Goal: Find specific page/section: Find specific page/section

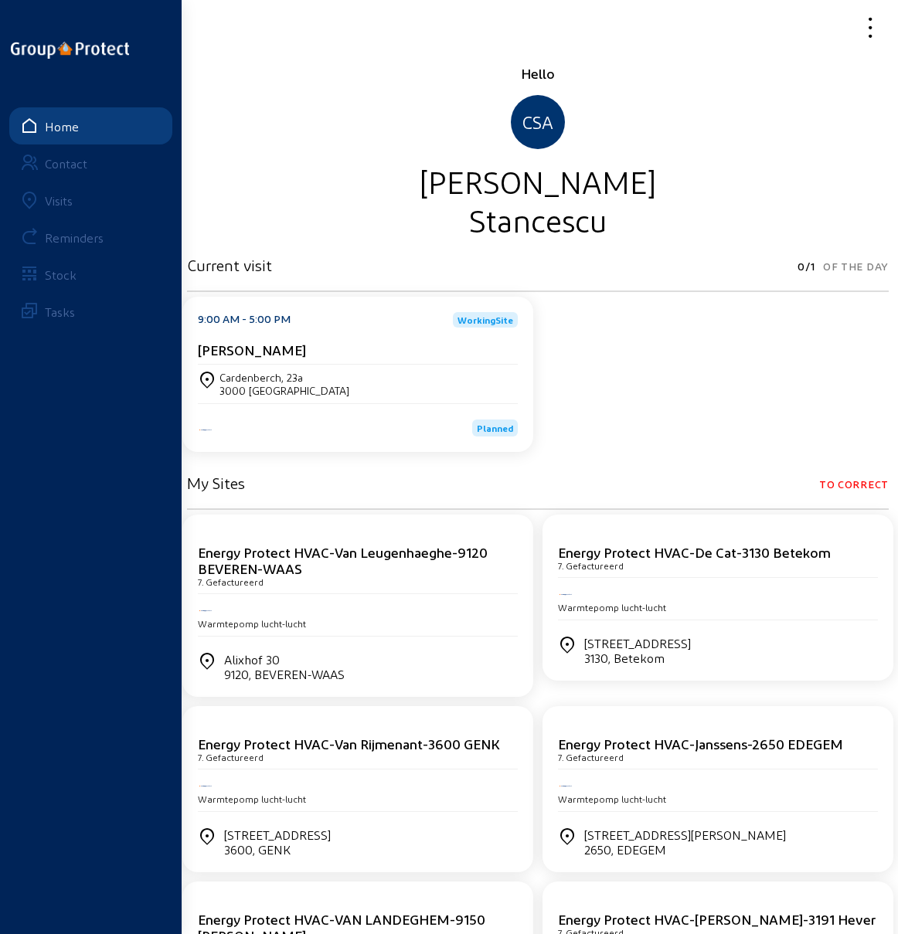
click at [54, 197] on div "Visits" at bounding box center [59, 200] width 28 height 15
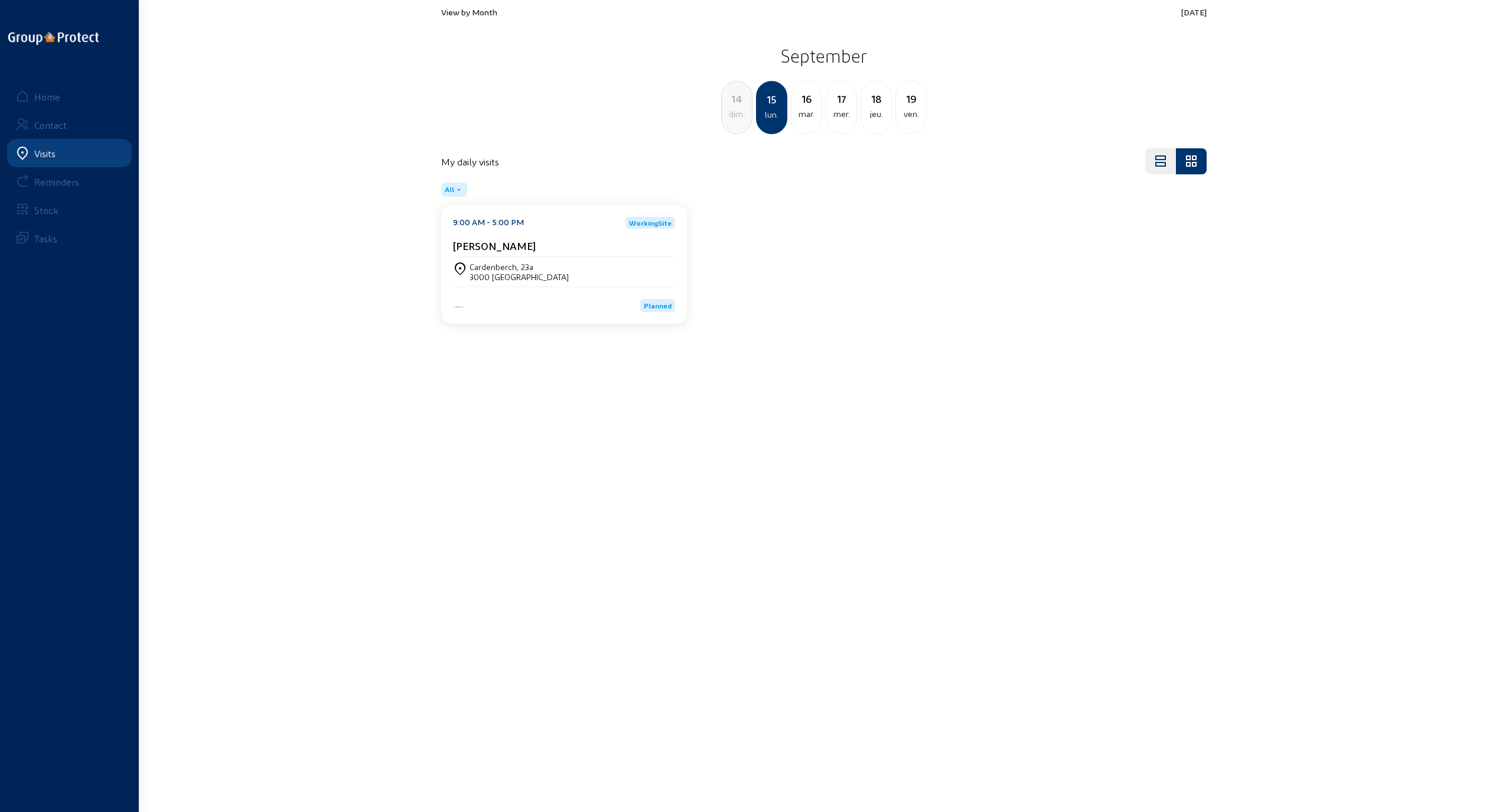
click at [686, 108] on div "jeu." at bounding box center [876, 114] width 30 height 15
drag, startPoint x: 534, startPoint y: 285, endPoint x: 508, endPoint y: 277, distance: 27.2
click at [508, 277] on div "9450 HAALTERT" at bounding box center [498, 276] width 59 height 10
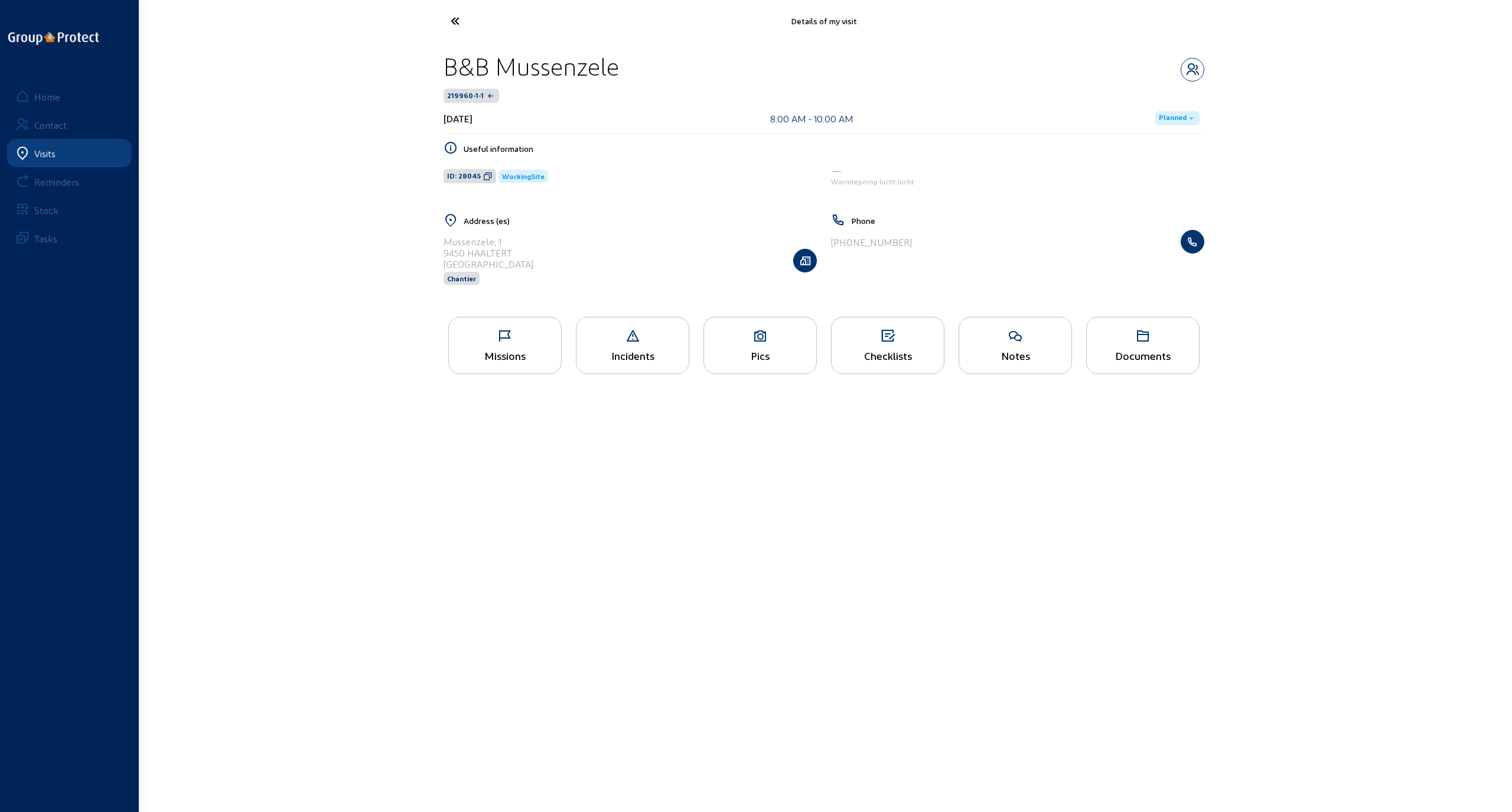
click at [498, 352] on div "Missions" at bounding box center [505, 356] width 112 height 12
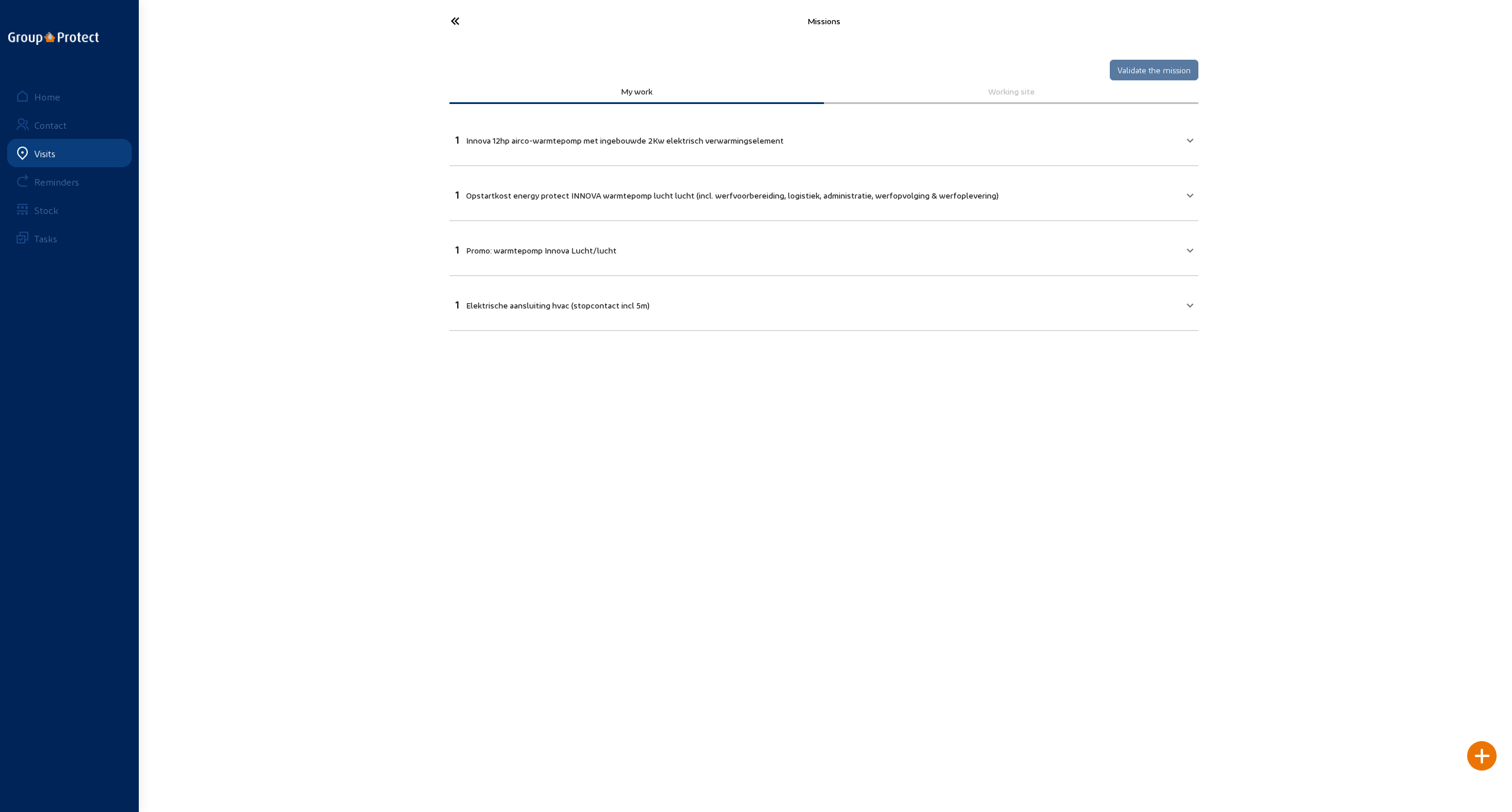
click at [453, 22] on icon at bounding box center [499, 21] width 109 height 21
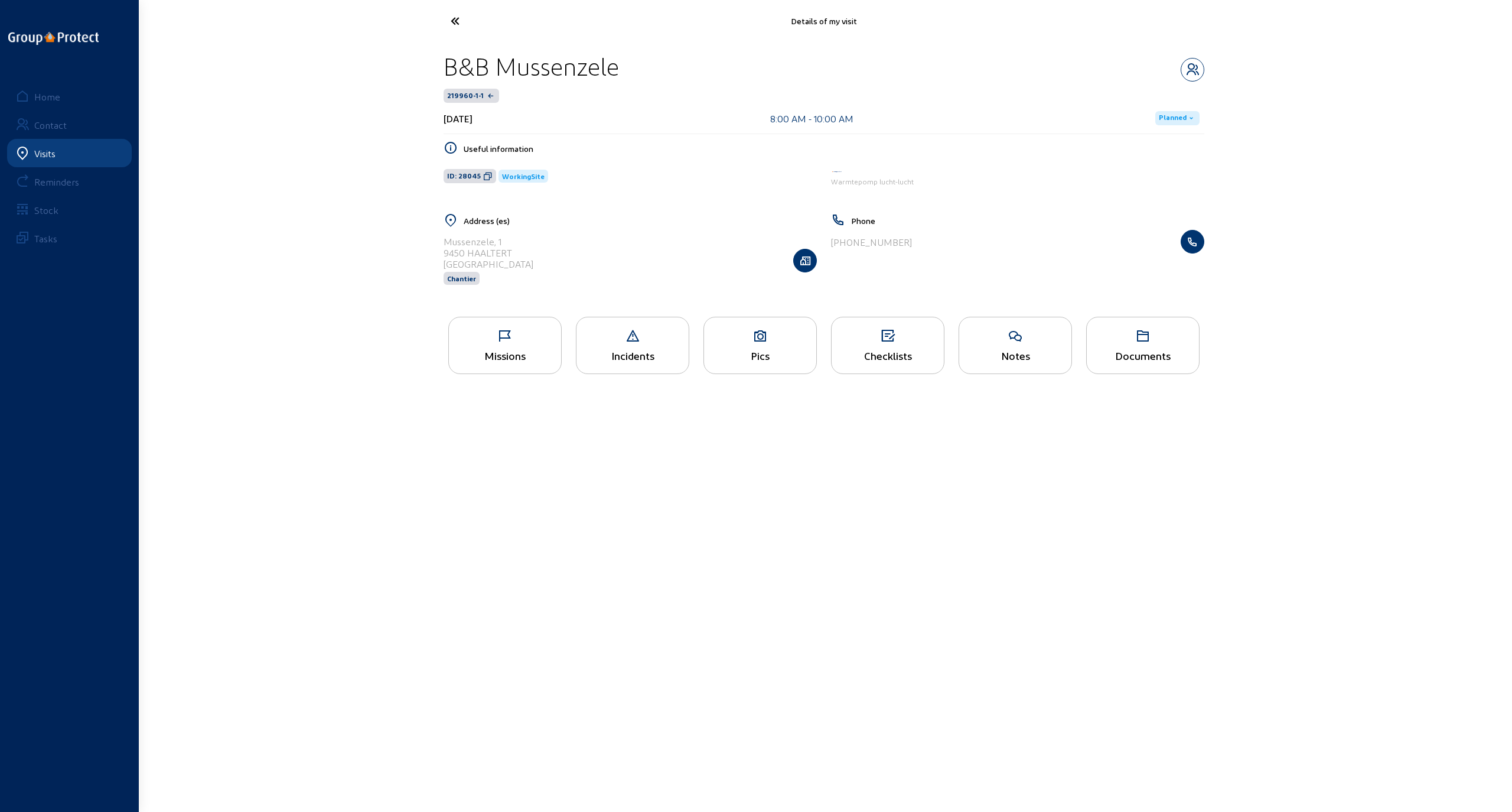
click at [458, 15] on icon at bounding box center [499, 21] width 109 height 21
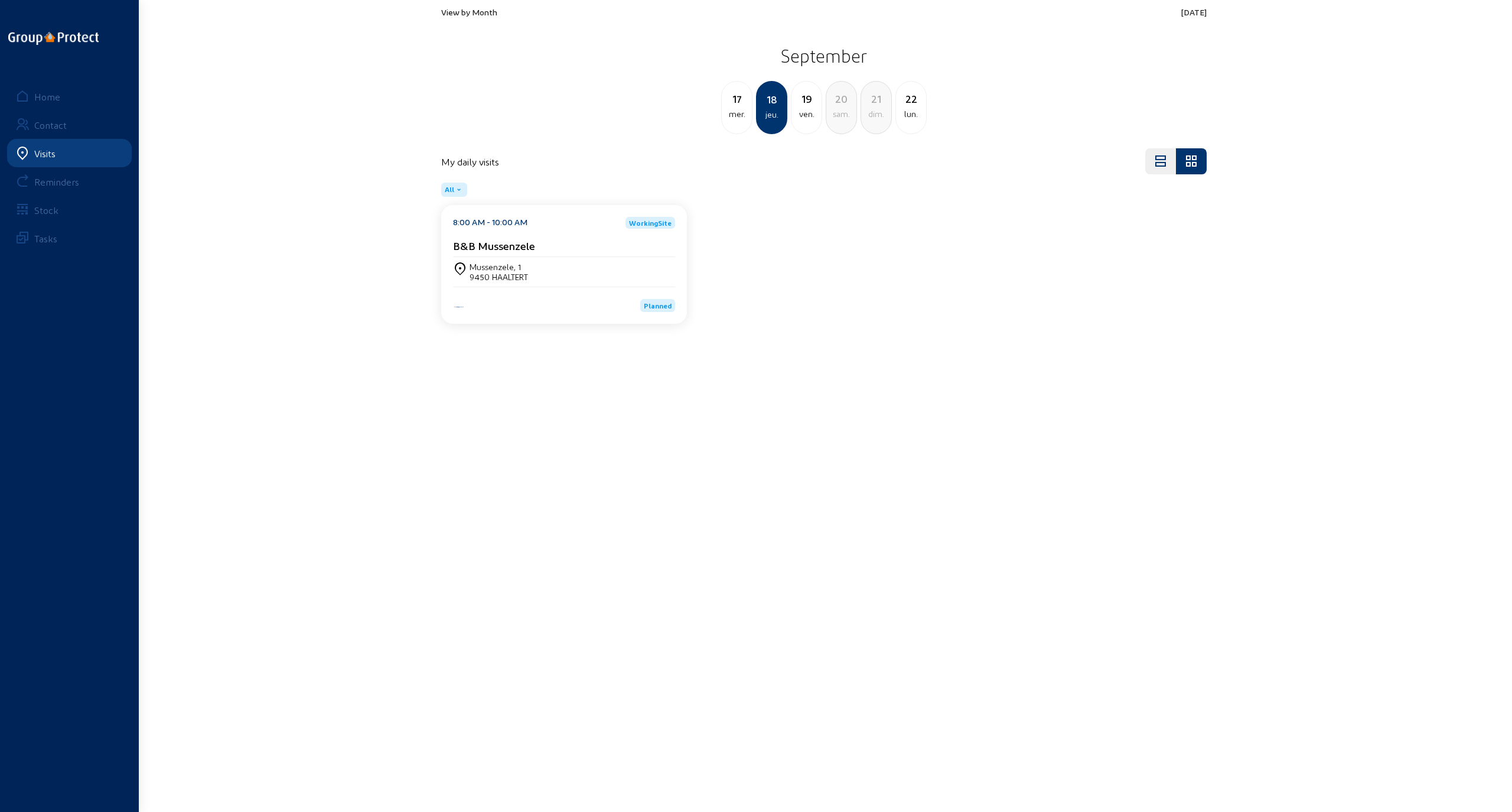
click at [686, 109] on div "ven." at bounding box center [806, 114] width 30 height 15
click at [503, 266] on div "[STREET_ADDRESS]" at bounding box center [519, 266] width 99 height 10
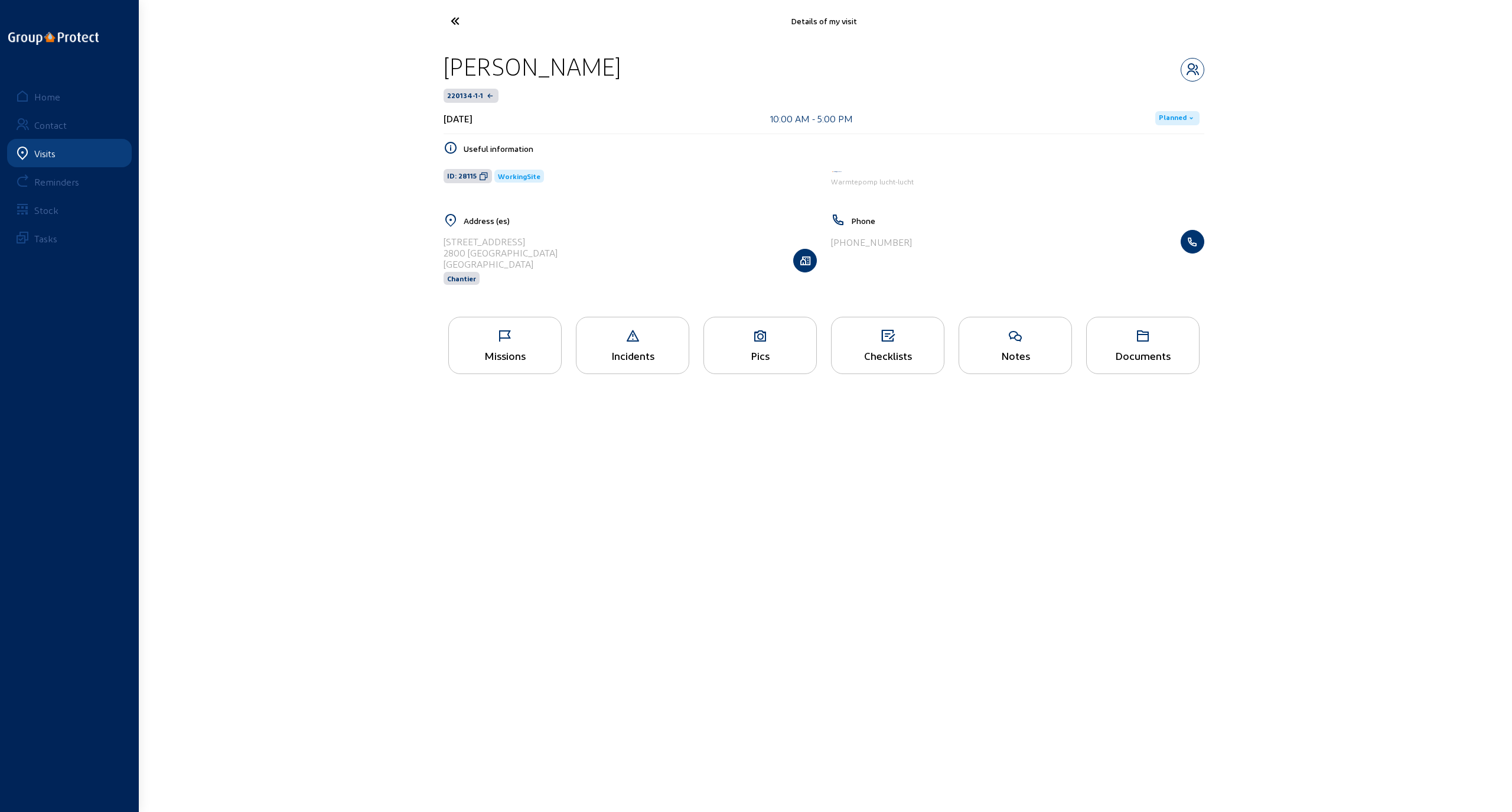
click at [530, 344] on div "Missions" at bounding box center [505, 345] width 113 height 57
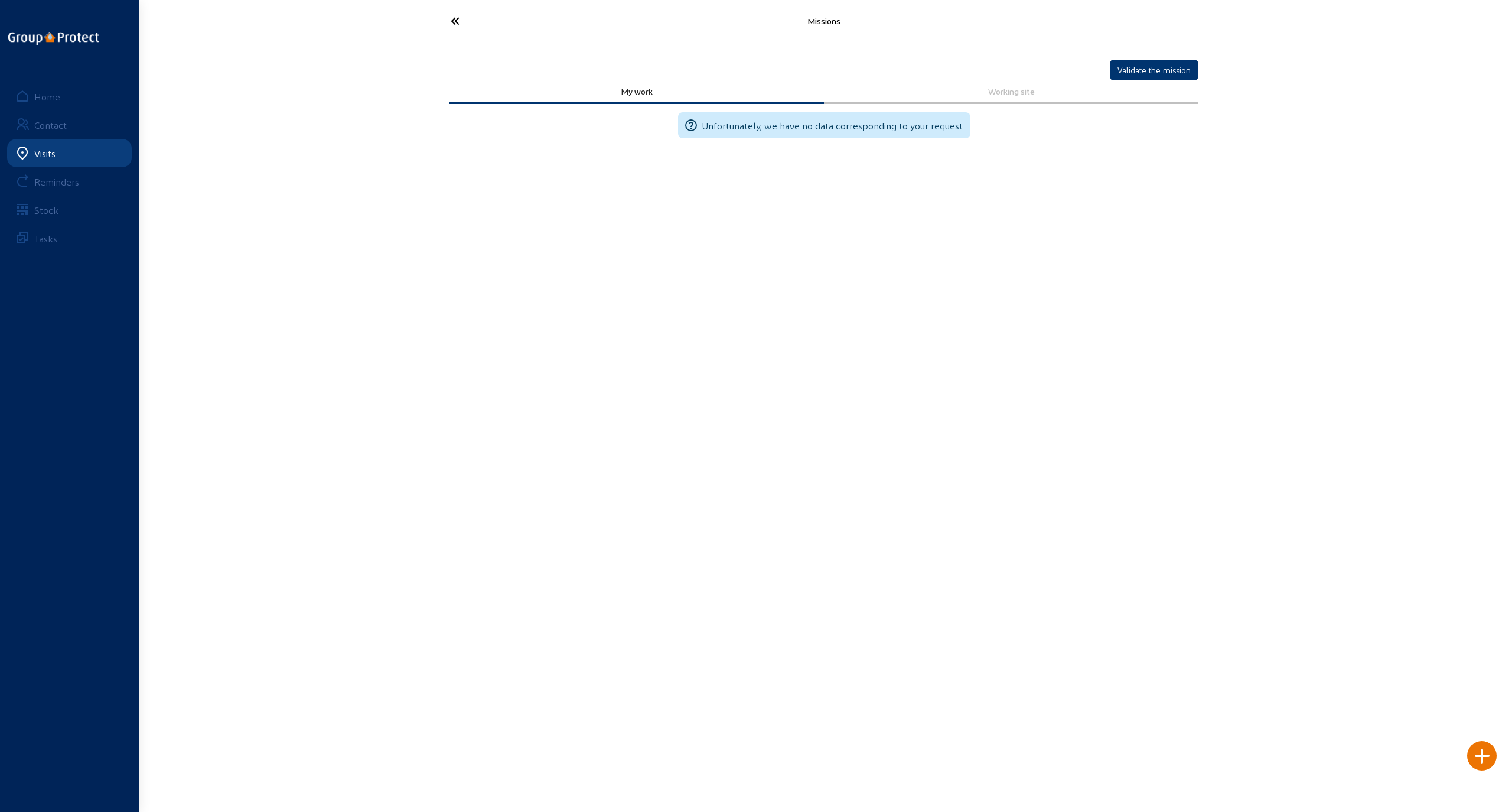
click at [451, 23] on icon at bounding box center [499, 21] width 109 height 21
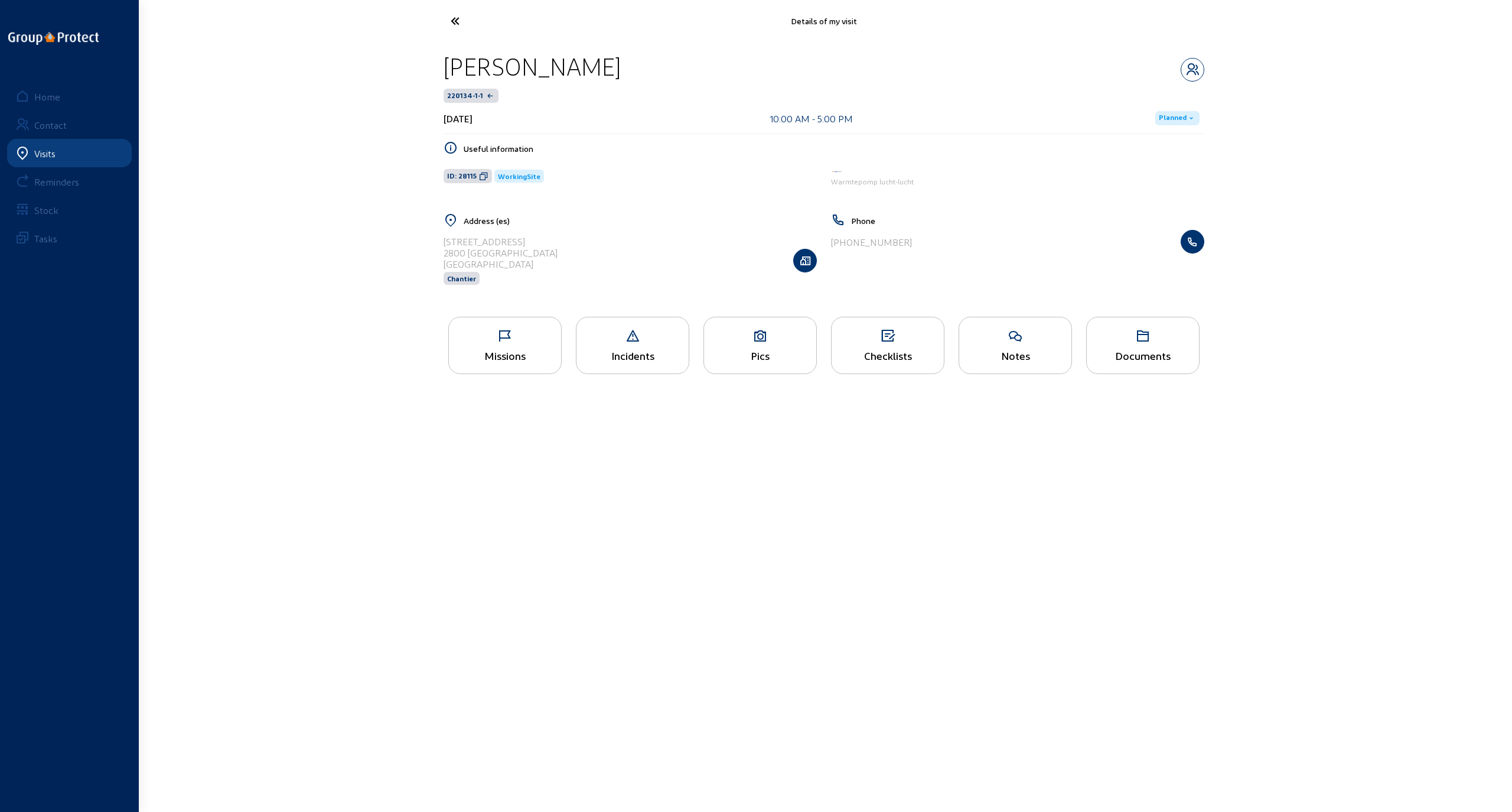
click at [686, 344] on div "Pics" at bounding box center [760, 345] width 113 height 57
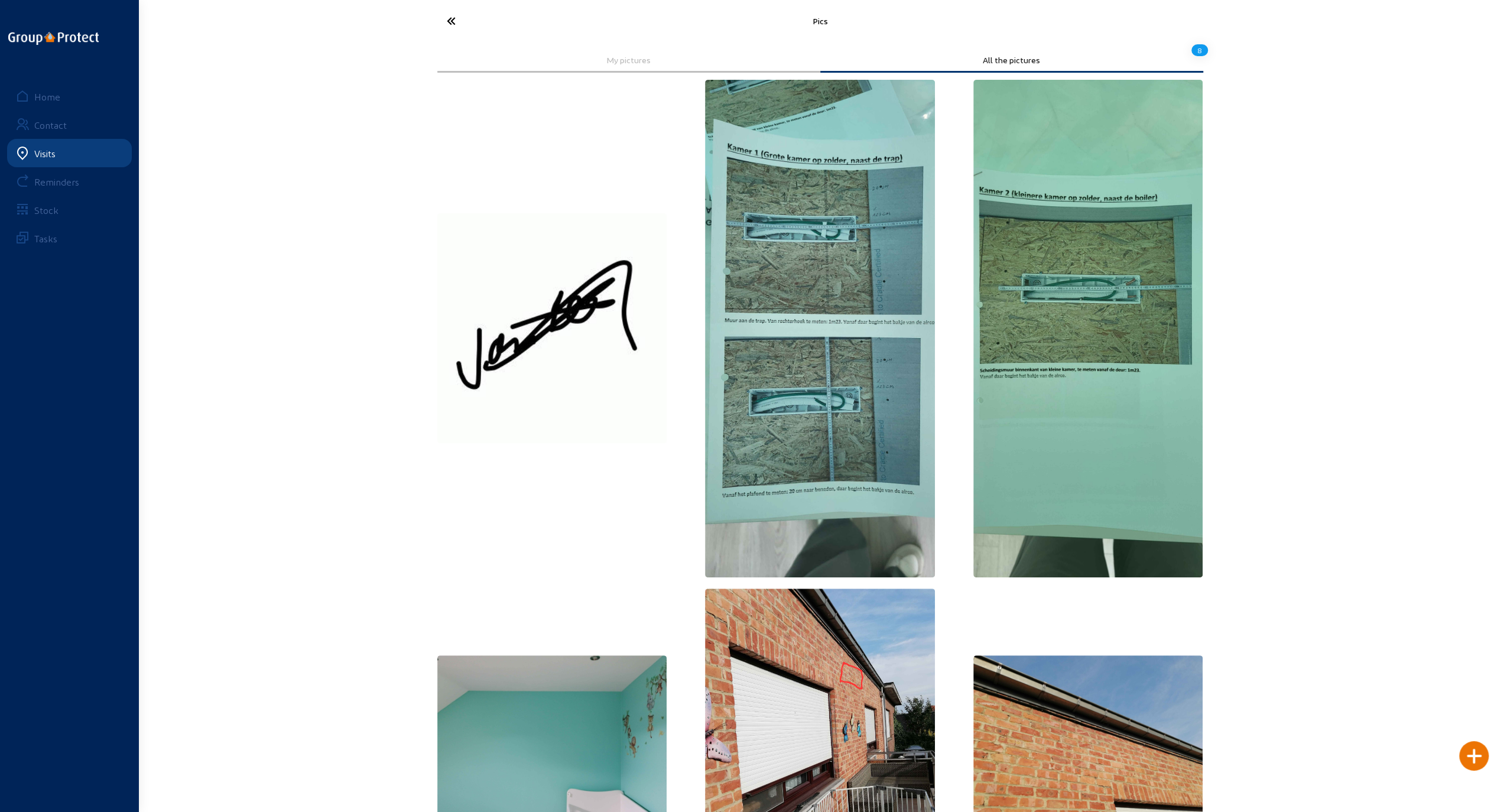
click at [686, 295] on img at bounding box center [1088, 328] width 230 height 498
